Goal: Task Accomplishment & Management: Use online tool/utility

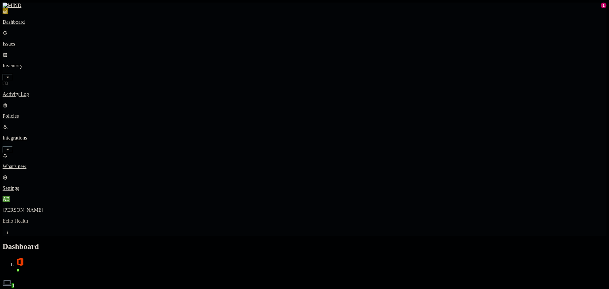
click at [45, 128] on nav "Dashboard Issues Inventory Activity Log Policies Integrations What's new 1 Sett…" at bounding box center [305, 99] width 604 height 183
drag, startPoint x: 49, startPoint y: 86, endPoint x: 55, endPoint y: 94, distance: 9.9
click at [49, 135] on p "Integrations" at bounding box center [305, 138] width 604 height 6
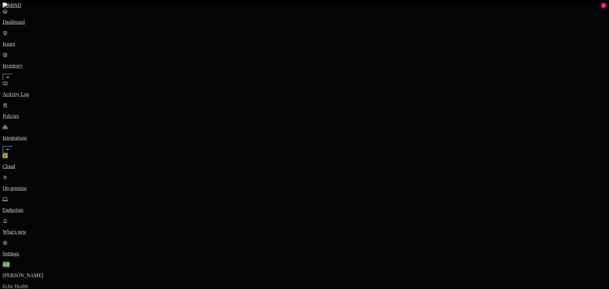
click at [55, 135] on p "Integrations" at bounding box center [305, 138] width 604 height 6
click at [42, 207] on p "Endpoints" at bounding box center [305, 210] width 604 height 6
